Goal: Ask a question

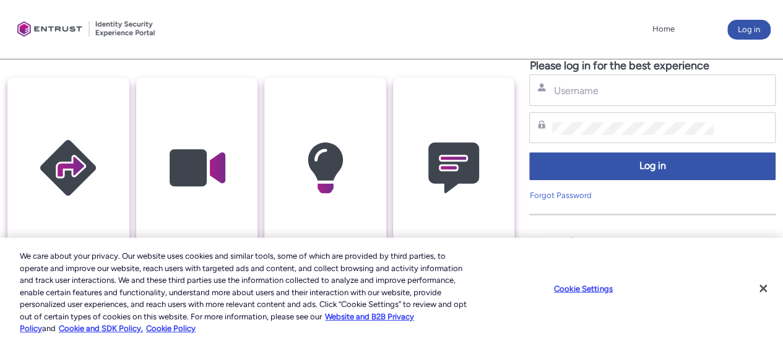
scroll to position [310, 0]
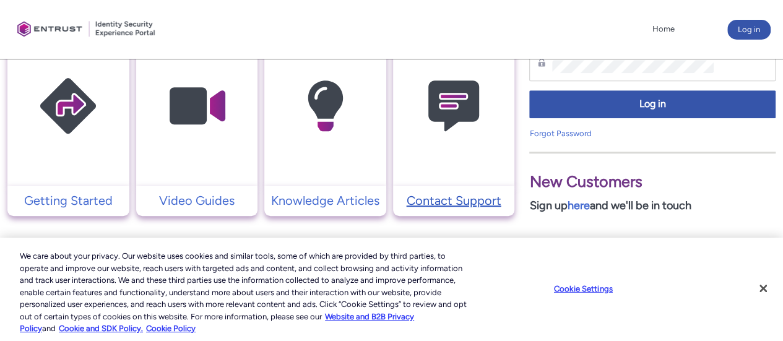
click at [475, 192] on p "Contact Support" at bounding box center [454, 200] width 110 height 19
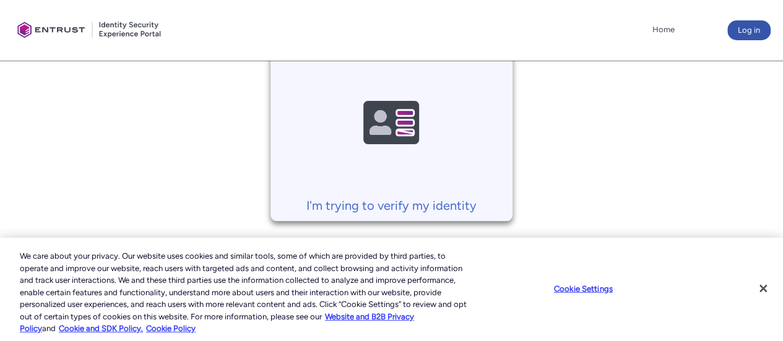
scroll to position [522, 0]
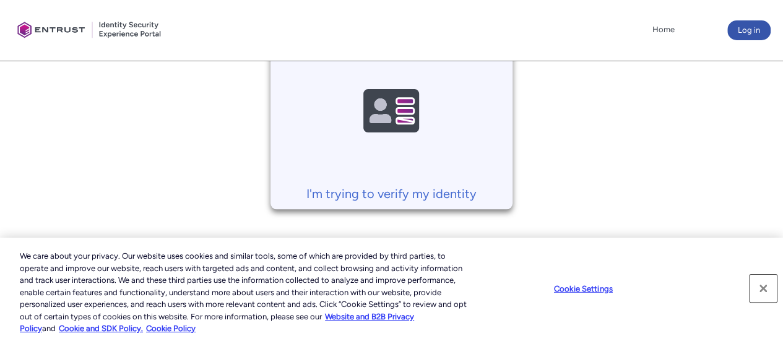
click at [765, 292] on button "Close" at bounding box center [763, 288] width 27 height 27
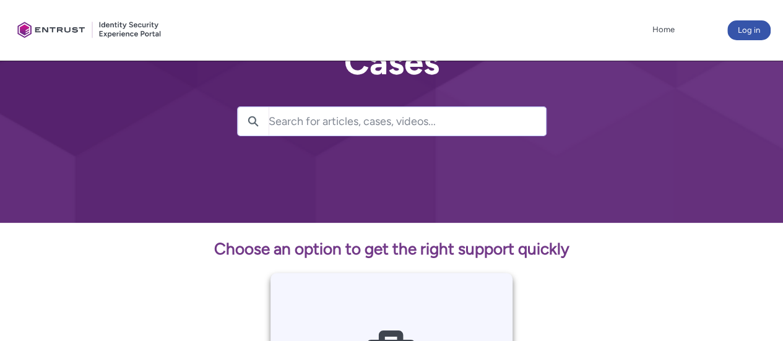
scroll to position [0, 0]
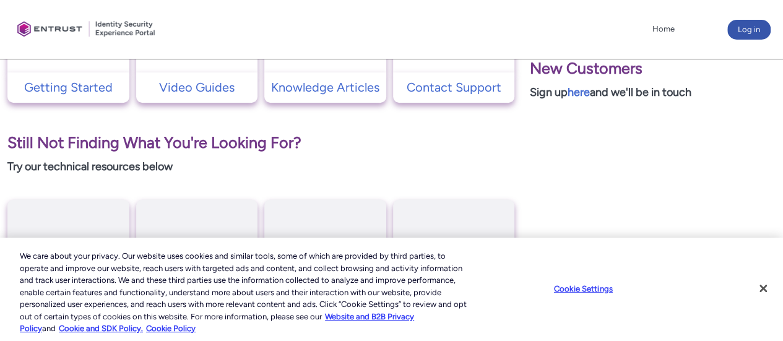
scroll to position [433, 0]
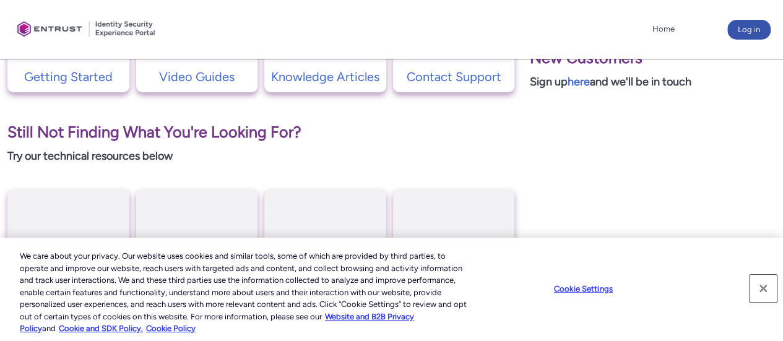
click at [759, 287] on button "Close" at bounding box center [763, 288] width 27 height 27
